Goal: Find specific page/section: Find specific page/section

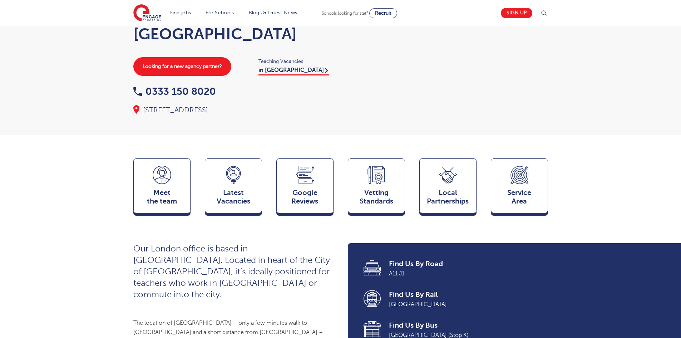
scroll to position [74, 0]
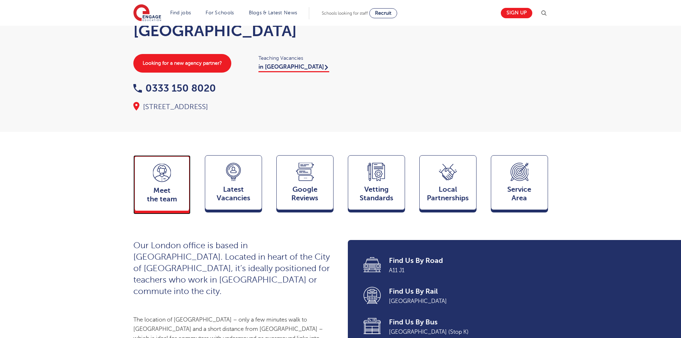
click at [175, 196] on span "Meet the team" at bounding box center [161, 194] width 47 height 17
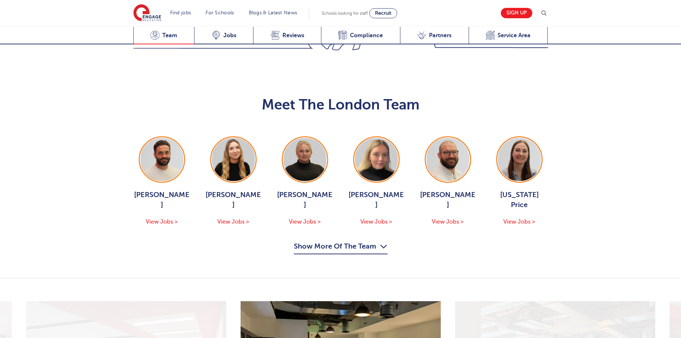
scroll to position [767, 0]
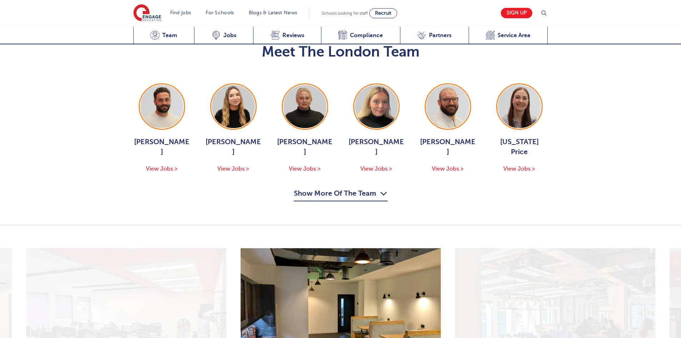
click at [372, 188] on button "Show More Of The Team" at bounding box center [341, 195] width 94 height 14
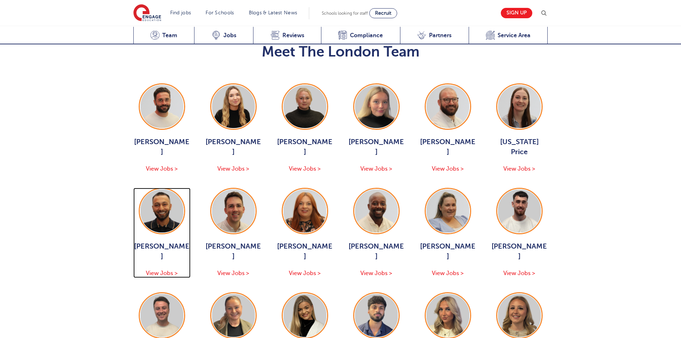
click at [156, 270] on span "View Jobs >" at bounding box center [162, 273] width 32 height 6
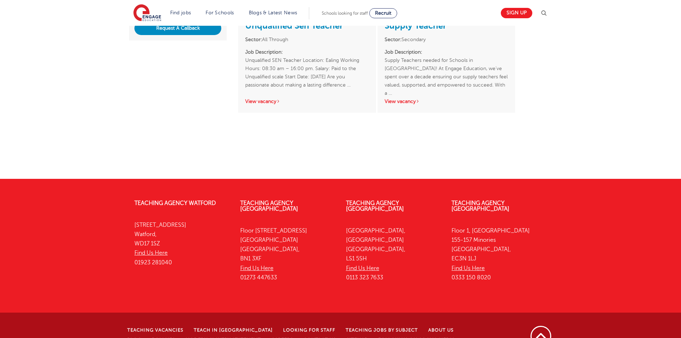
scroll to position [238, 0]
